Goal: Transaction & Acquisition: Download file/media

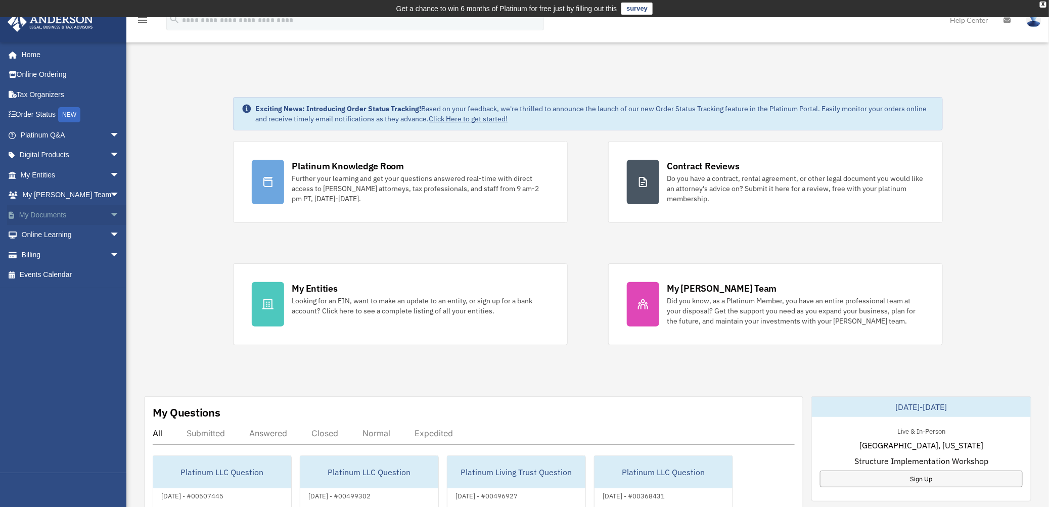
click at [39, 214] on link "My Documents arrow_drop_down" at bounding box center [71, 215] width 128 height 20
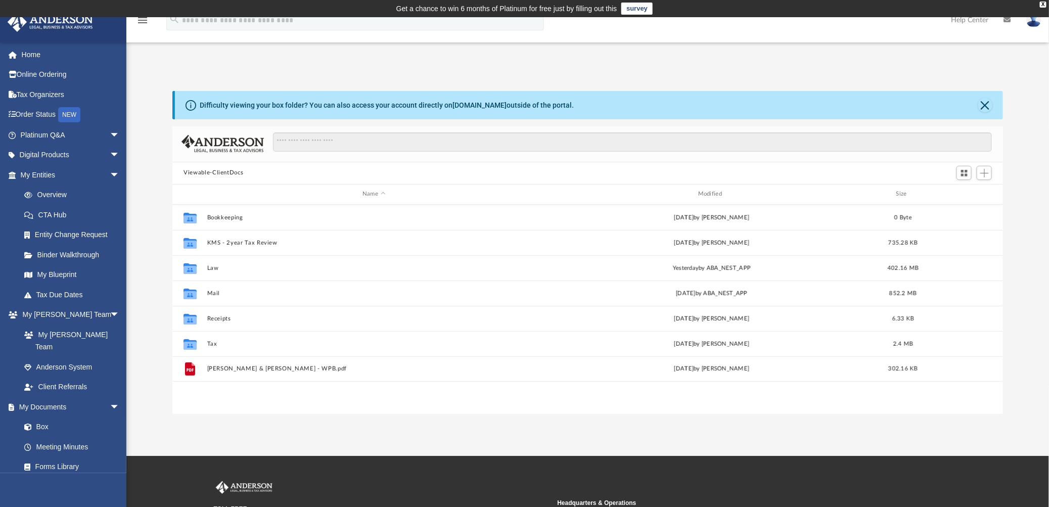
scroll to position [220, 822]
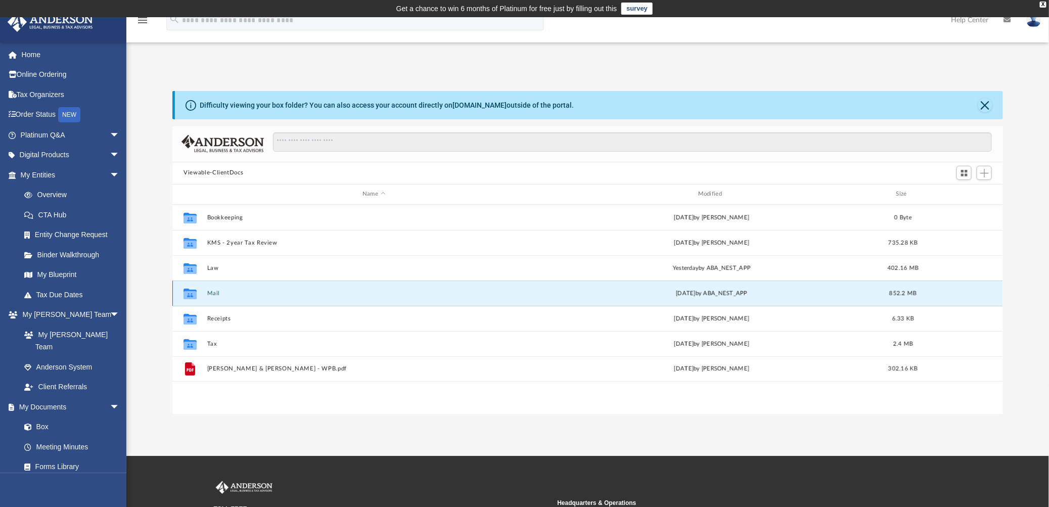
click at [210, 293] on button "Mail" at bounding box center [374, 293] width 334 height 7
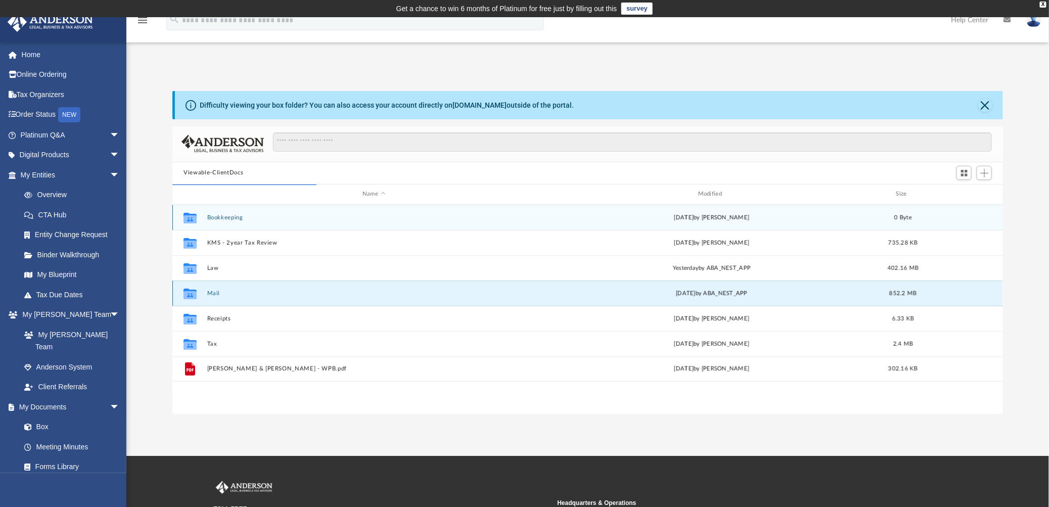
scroll to position [190, 822]
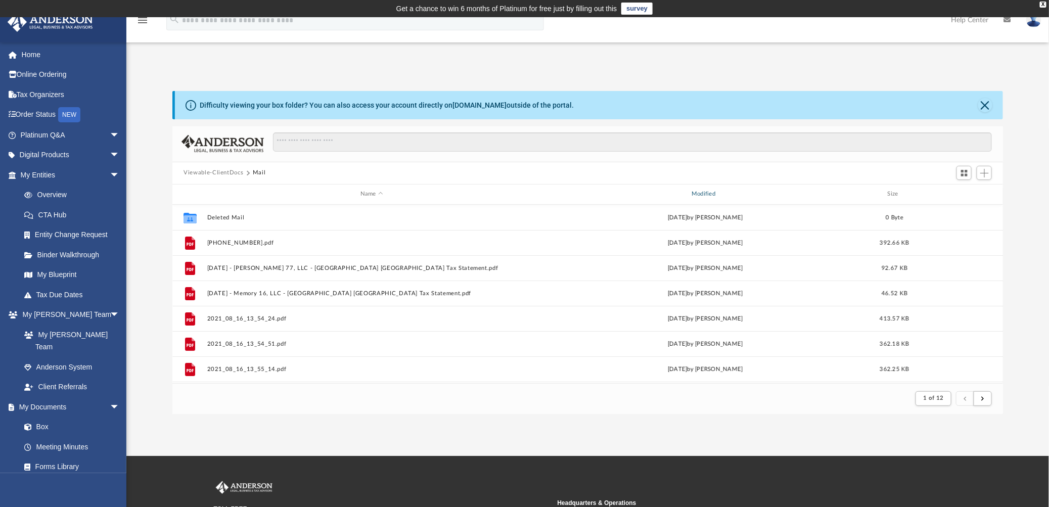
click at [707, 193] on div "Modified" at bounding box center [706, 194] width 330 height 9
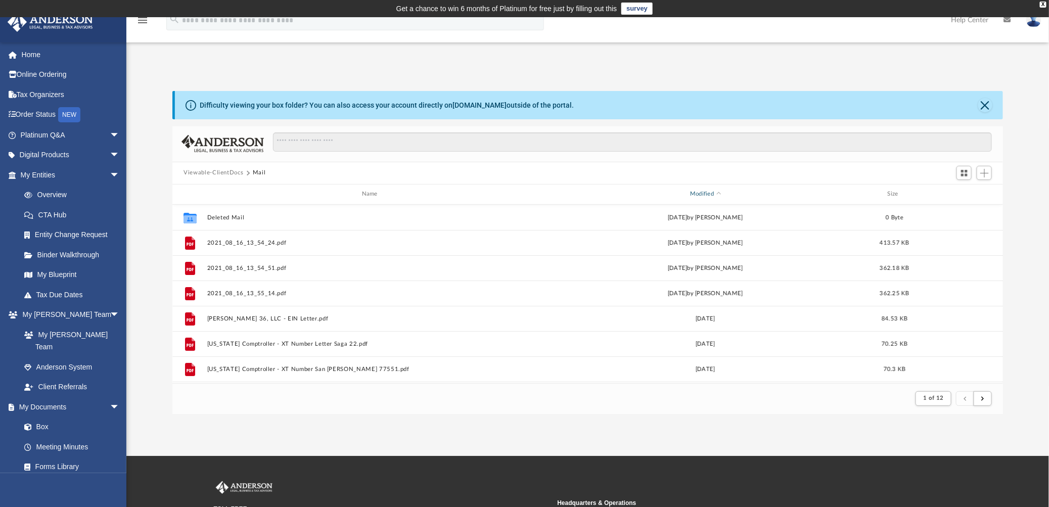
click at [707, 193] on div "Modified" at bounding box center [706, 194] width 330 height 9
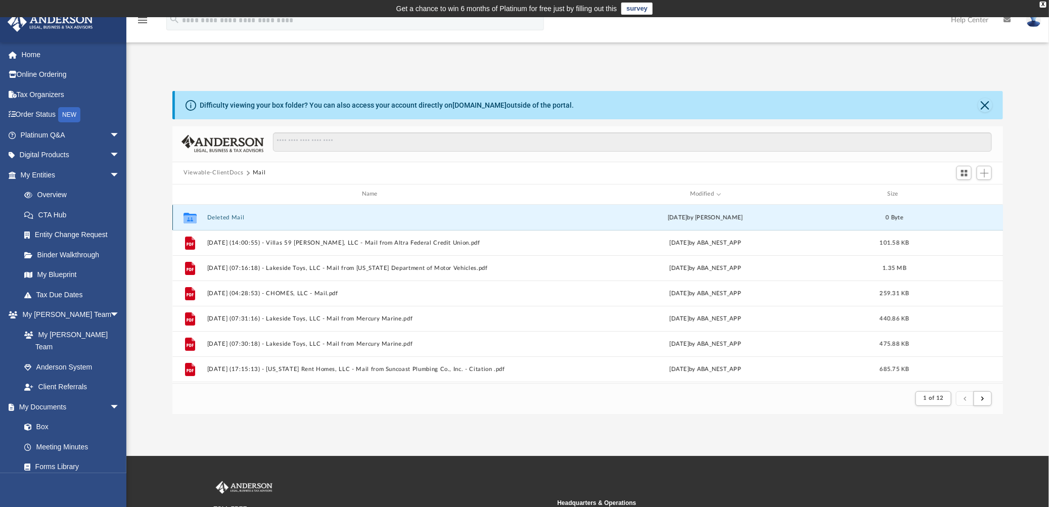
click at [231, 215] on button "Deleted Mail" at bounding box center [371, 217] width 329 height 7
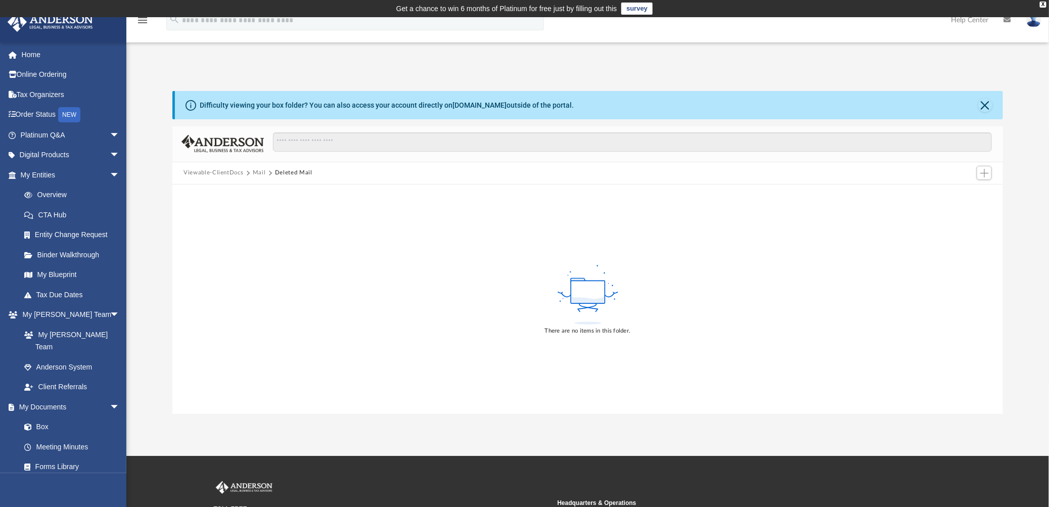
click at [260, 175] on button "Mail" at bounding box center [259, 172] width 13 height 9
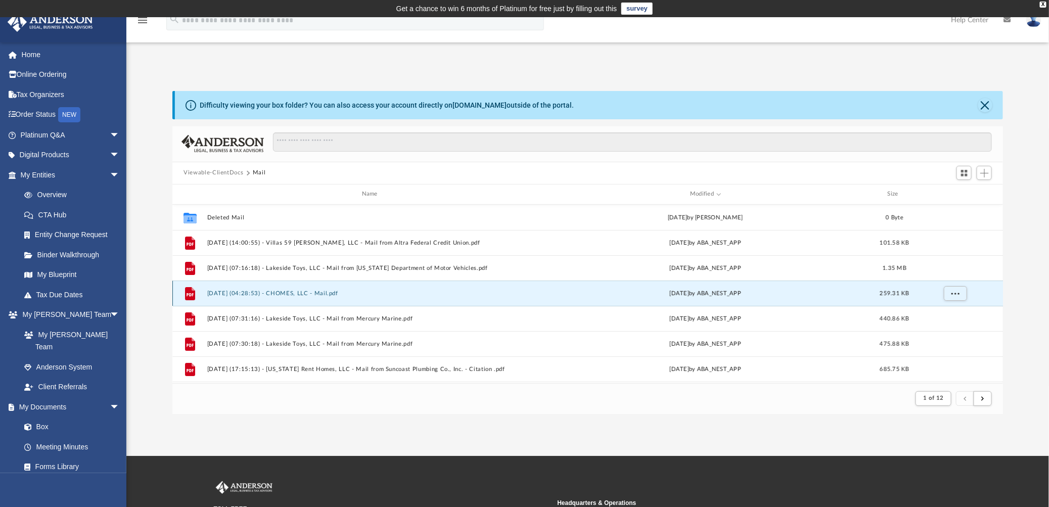
click at [323, 292] on button "[DATE] (04:28:53) - CHOMES, LLC - Mail.pdf" at bounding box center [371, 293] width 329 height 7
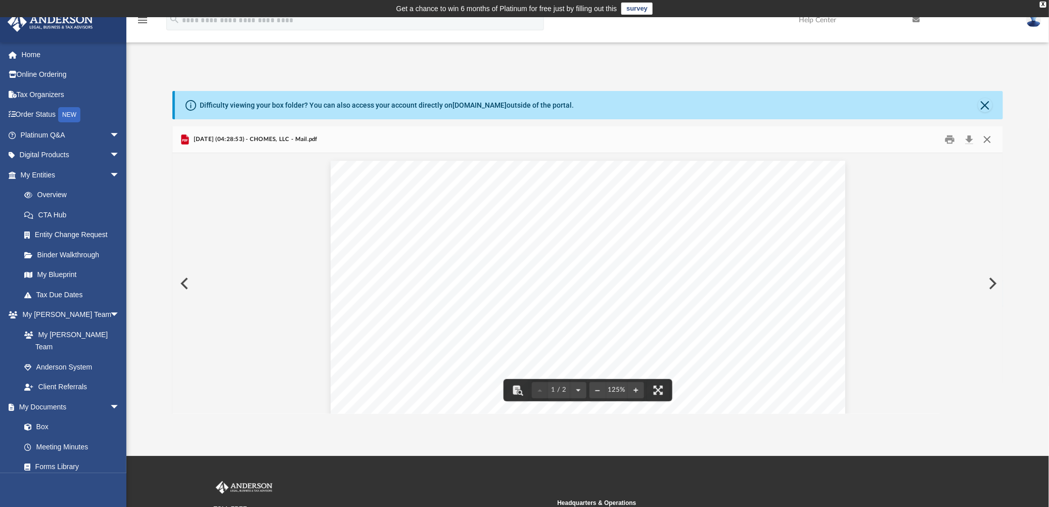
click at [989, 135] on button "Close" at bounding box center [987, 139] width 18 height 16
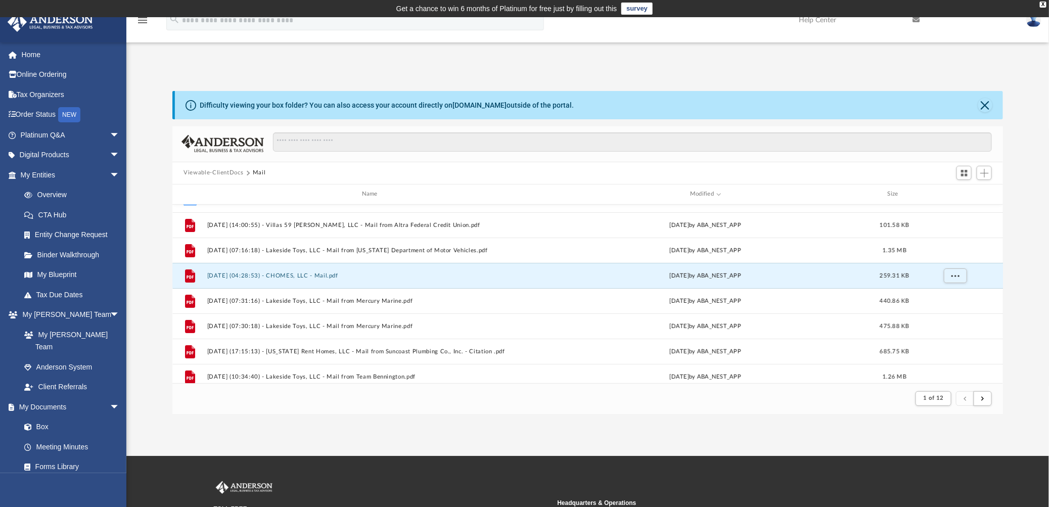
scroll to position [0, 0]
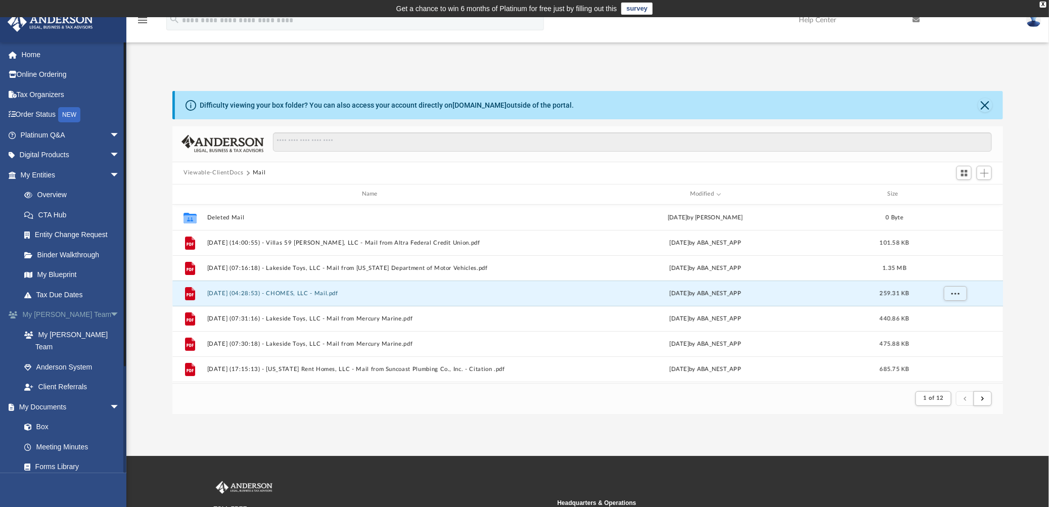
click at [110, 314] on span "arrow_drop_down" at bounding box center [120, 315] width 20 height 21
click at [110, 314] on span "arrow_drop_up" at bounding box center [120, 315] width 20 height 21
click at [219, 168] on div "Viewable-ClientDocs Mail" at bounding box center [587, 173] width 831 height 22
click at [219, 172] on button "Viewable-ClientDocs" at bounding box center [214, 172] width 60 height 9
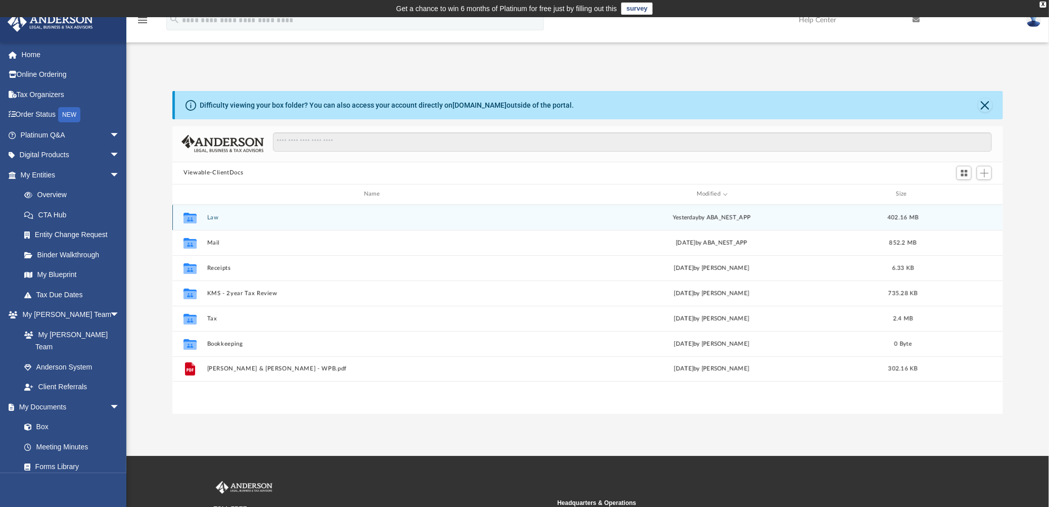
scroll to position [220, 822]
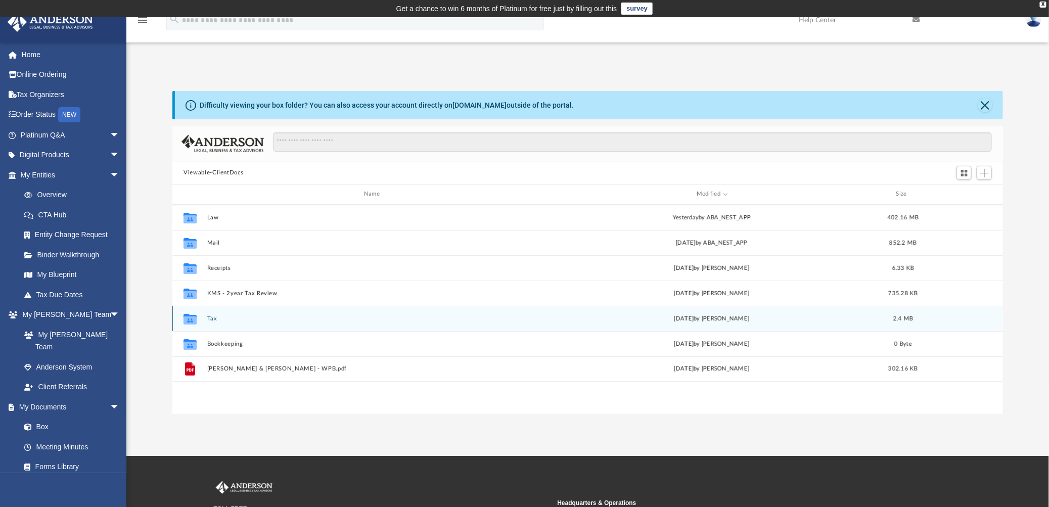
click at [210, 317] on button "Tax" at bounding box center [374, 318] width 334 height 7
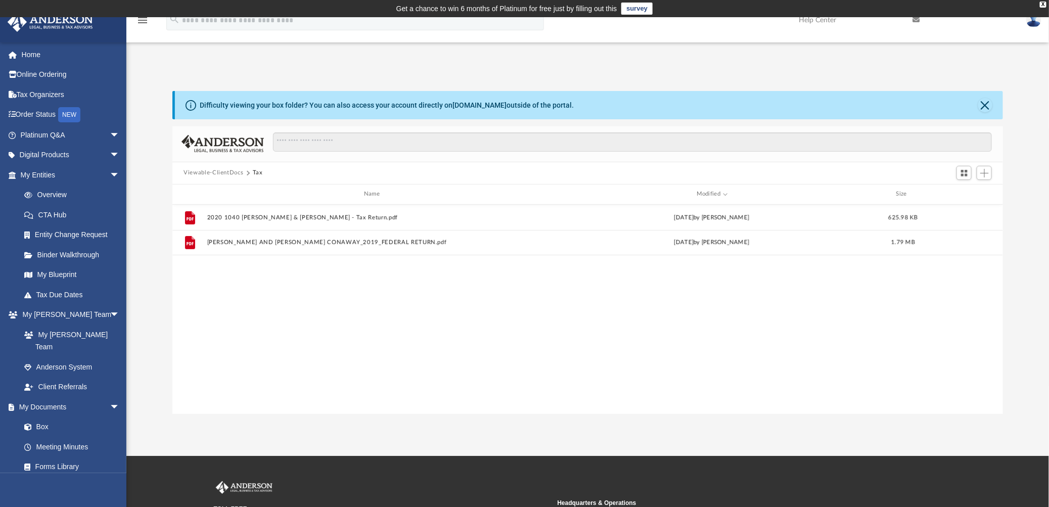
click at [233, 170] on button "Viewable-ClientDocs" at bounding box center [214, 172] width 60 height 9
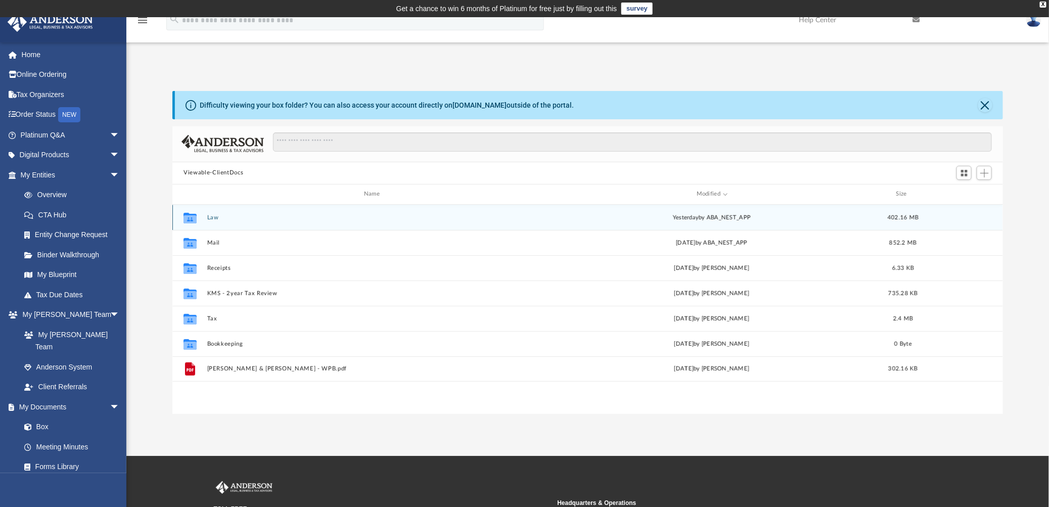
click at [213, 217] on button "Law" at bounding box center [374, 217] width 334 height 7
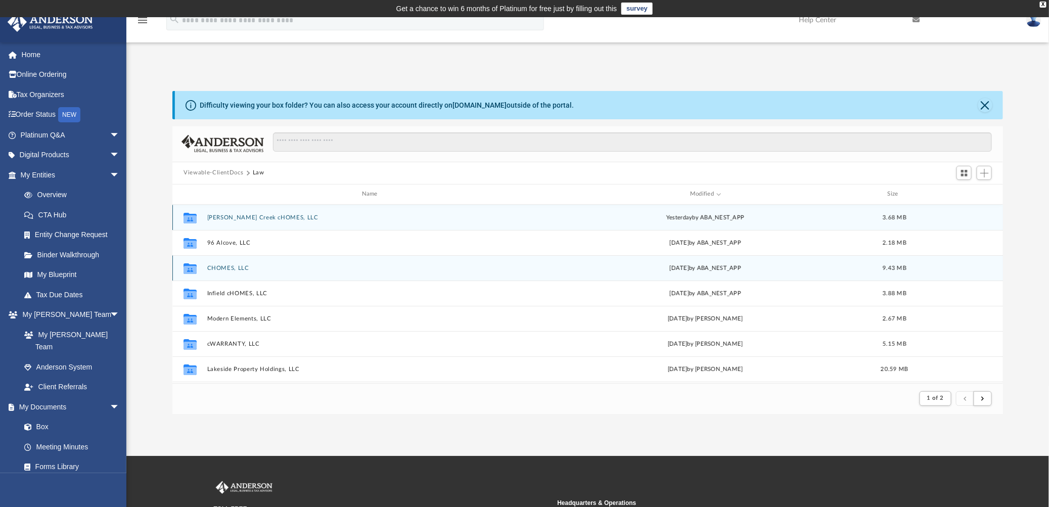
scroll to position [190, 822]
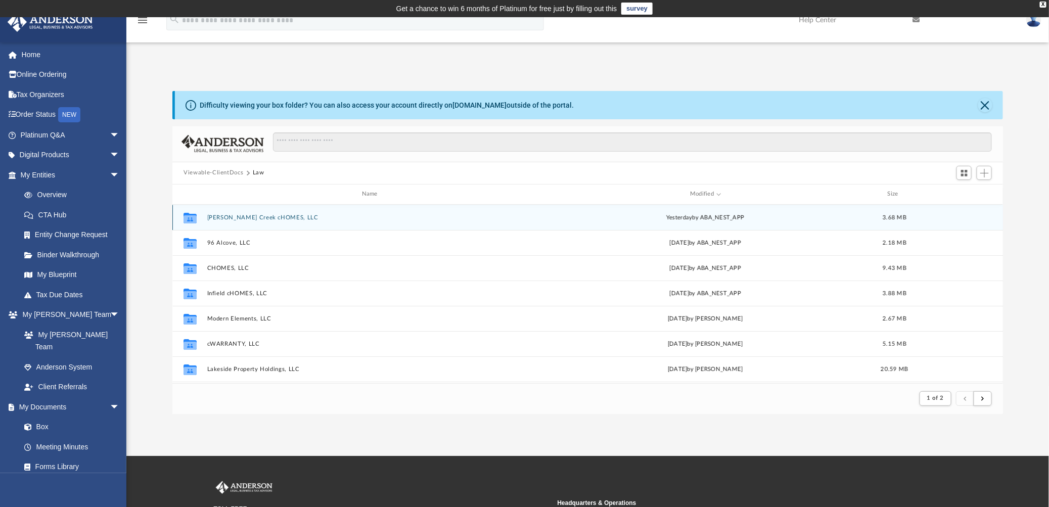
click at [232, 217] on button "[PERSON_NAME] Creek cHOMES, LLC" at bounding box center [371, 217] width 329 height 7
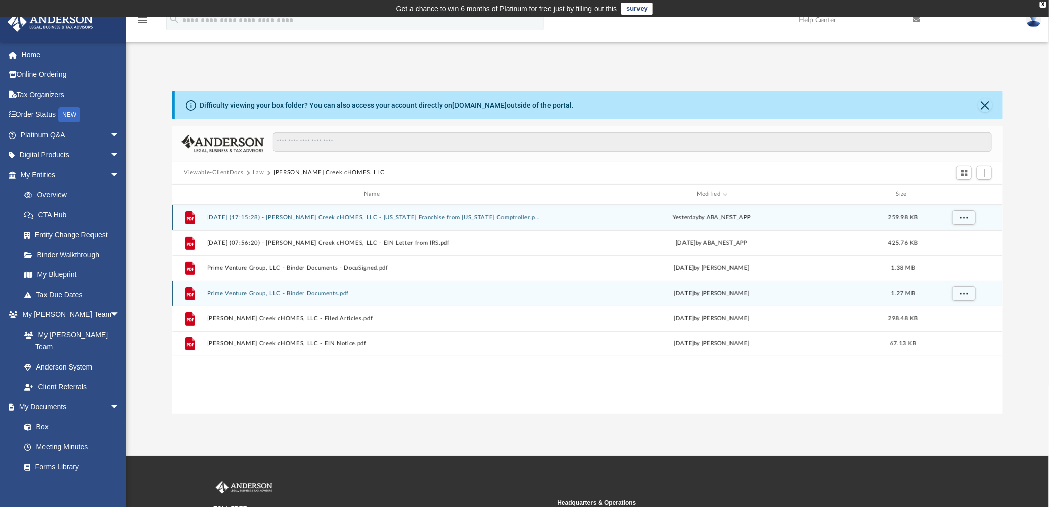
scroll to position [220, 822]
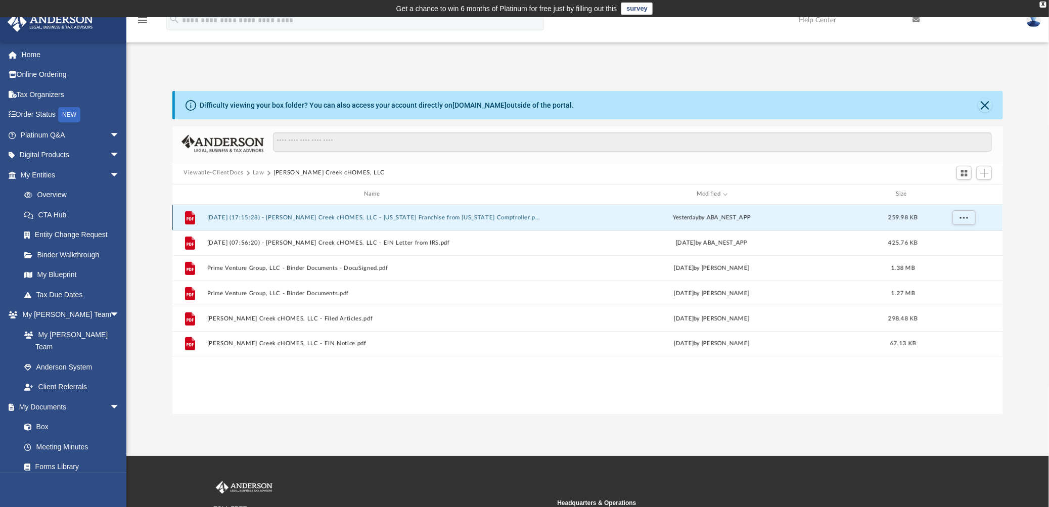
click at [312, 217] on button "[DATE] (17:15:28) - [PERSON_NAME] Creek cHOMES, LLC - [US_STATE] Franchise from…" at bounding box center [374, 217] width 334 height 7
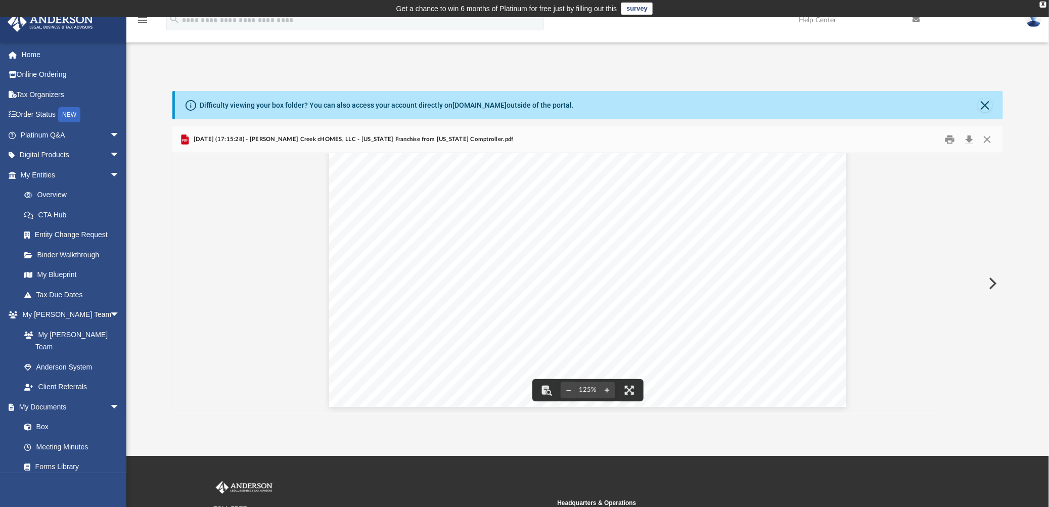
scroll to position [0, 0]
click at [969, 140] on button "Download" at bounding box center [969, 139] width 18 height 16
click at [989, 138] on button "Close" at bounding box center [987, 139] width 18 height 16
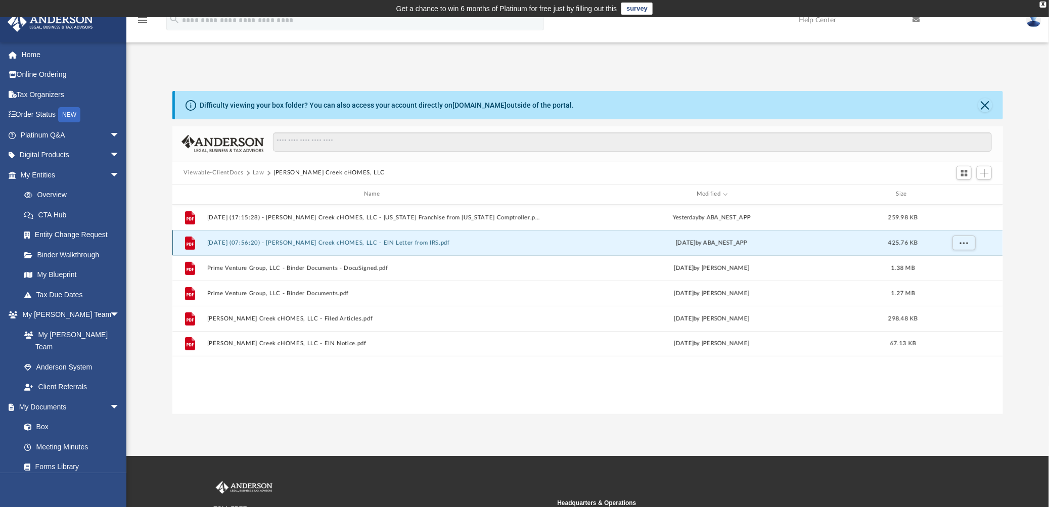
click at [257, 240] on button "[DATE] (07:56:20) - [PERSON_NAME] Creek cHOMES, LLC - EIN Letter from IRS.pdf" at bounding box center [374, 242] width 334 height 7
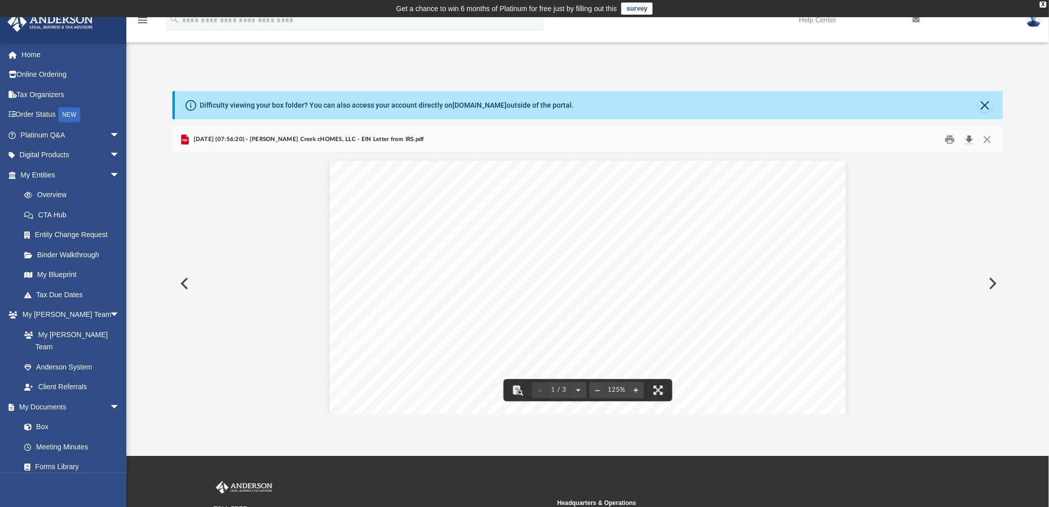
click at [969, 138] on button "Download" at bounding box center [969, 139] width 18 height 16
click at [990, 141] on button "Close" at bounding box center [987, 139] width 18 height 16
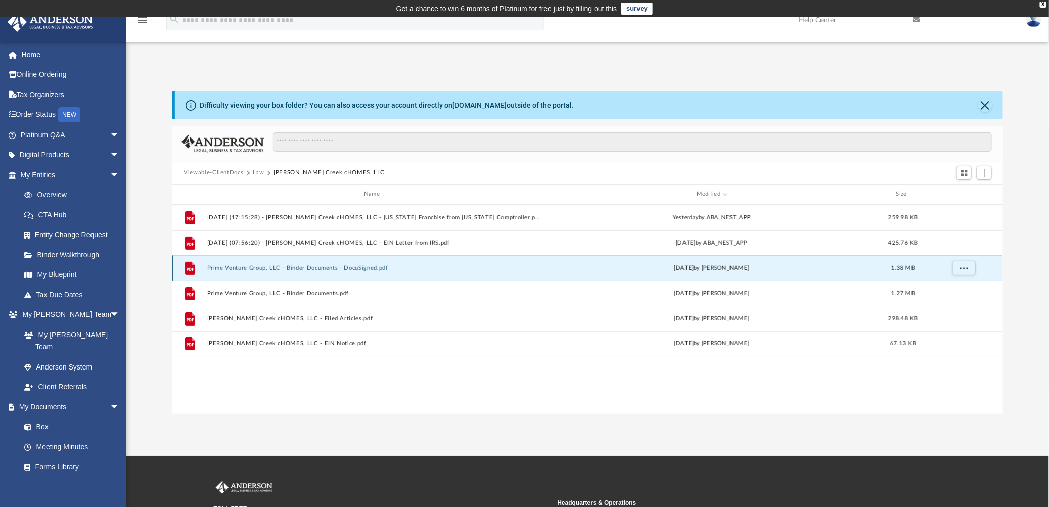
click at [347, 267] on button "Prime Venture Group, LLC - Binder Documents - DocuSigned.pdf" at bounding box center [374, 267] width 334 height 7
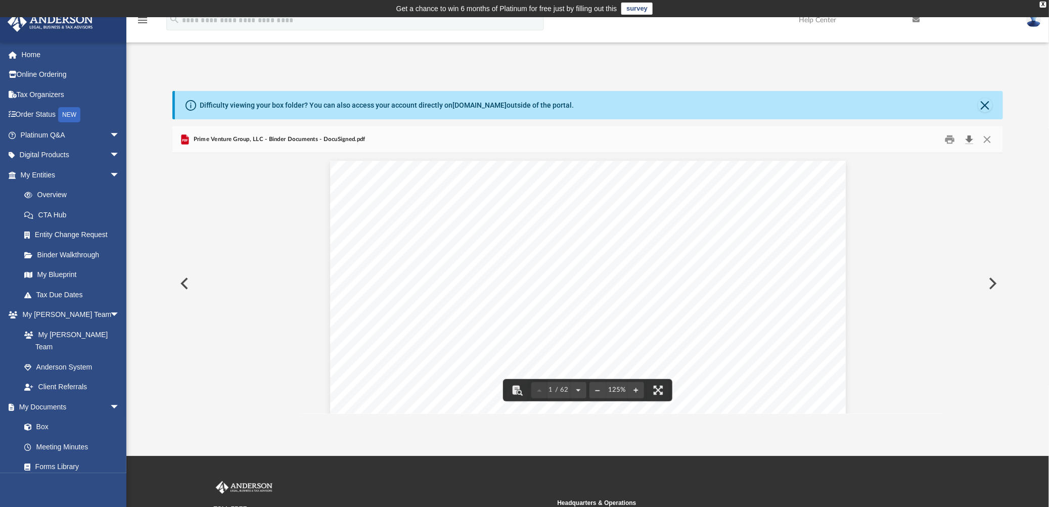
click at [967, 138] on button "Download" at bounding box center [969, 139] width 18 height 16
click at [990, 137] on button "Close" at bounding box center [987, 139] width 18 height 16
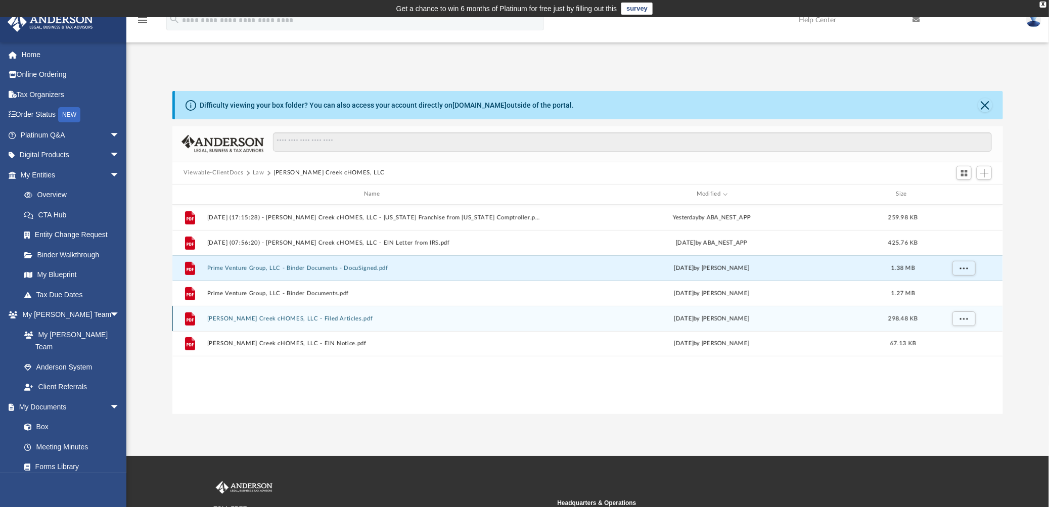
click at [322, 317] on button "[PERSON_NAME] Creek cHOMES, LLC - Filed Articles.pdf" at bounding box center [374, 318] width 334 height 7
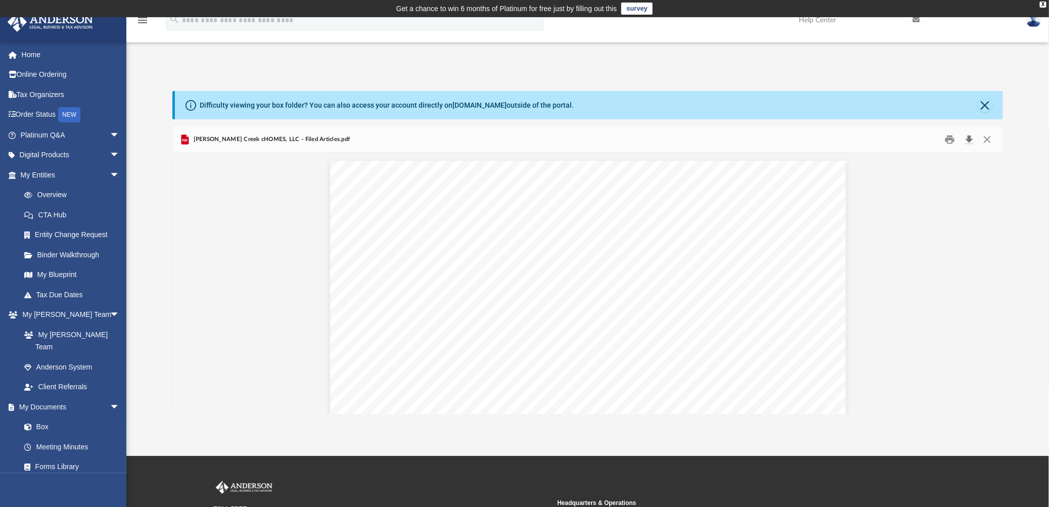
click at [969, 137] on button "Download" at bounding box center [969, 139] width 18 height 16
click at [990, 142] on button "Close" at bounding box center [987, 139] width 18 height 16
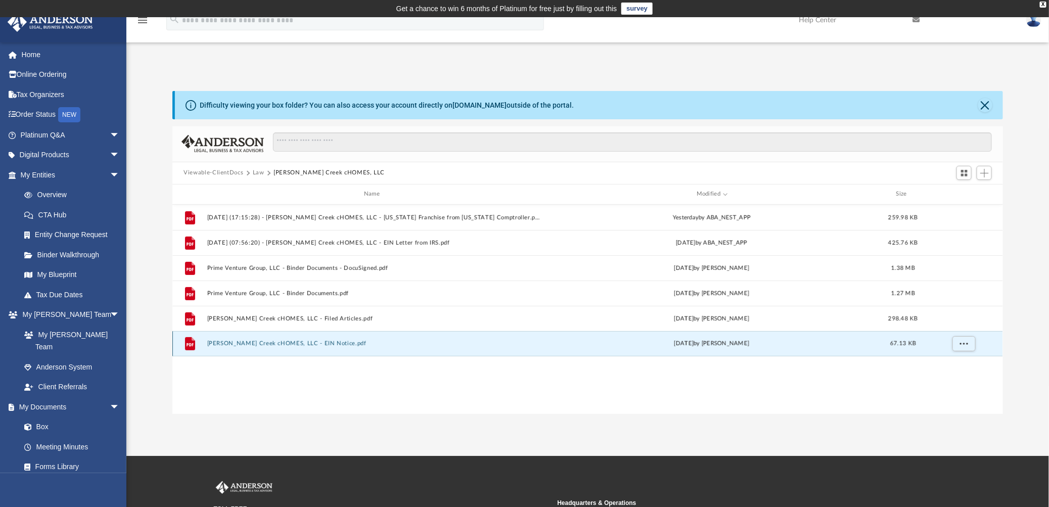
click at [297, 342] on button "[PERSON_NAME] Creek cHOMES, LLC - EIN Notice.pdf" at bounding box center [374, 343] width 334 height 7
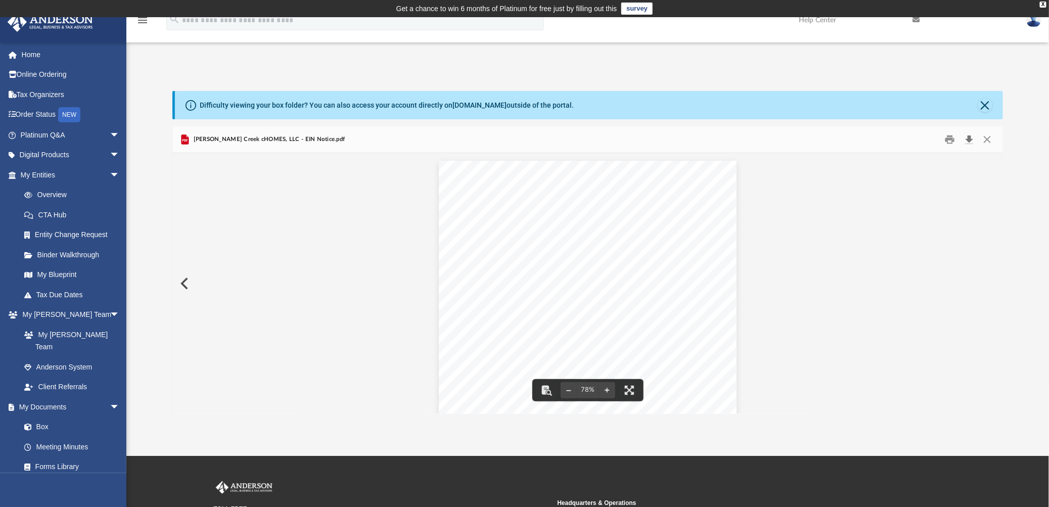
click at [969, 139] on button "Download" at bounding box center [969, 139] width 18 height 16
